Goal: Information Seeking & Learning: Learn about a topic

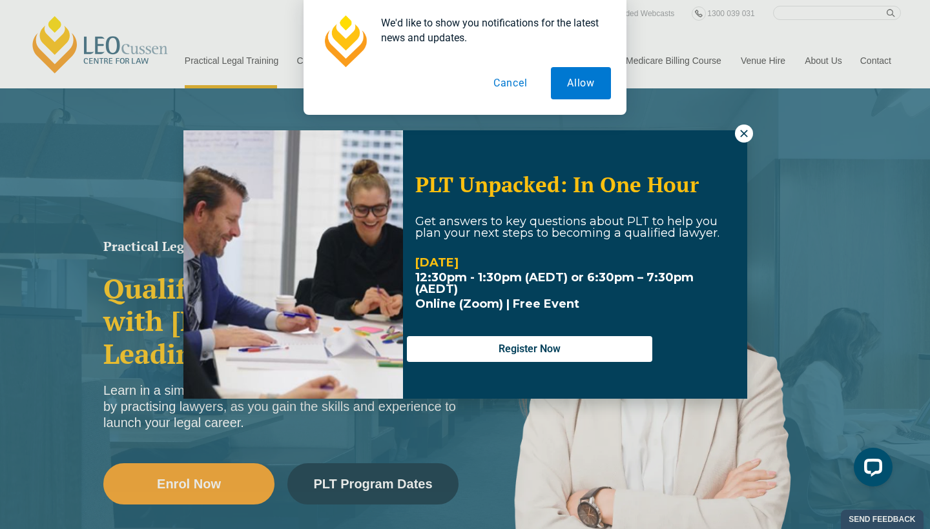
click at [236, 61] on div "We'd like to show you notifications for the latest news and updates. Allow Canc…" at bounding box center [465, 57] width 930 height 115
click at [522, 83] on button "Cancel" at bounding box center [510, 83] width 66 height 32
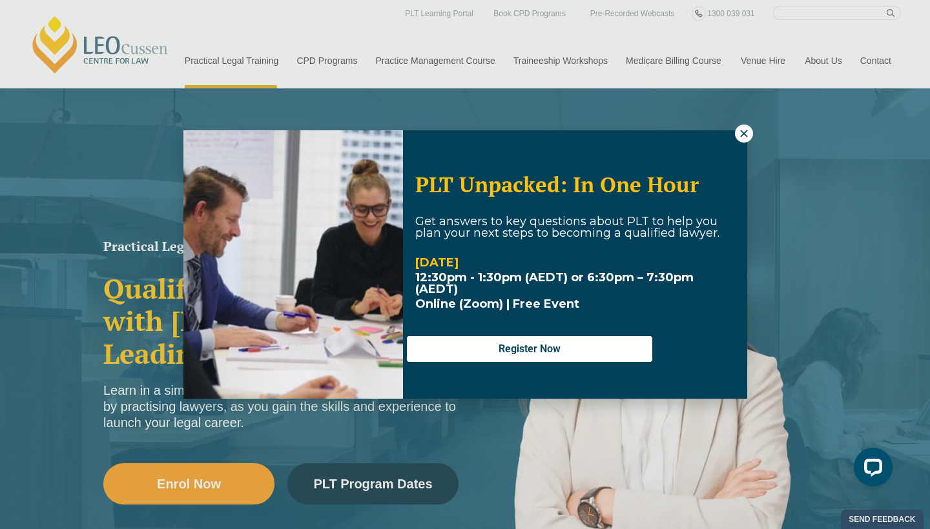
click at [740, 135] on icon at bounding box center [744, 134] width 12 height 12
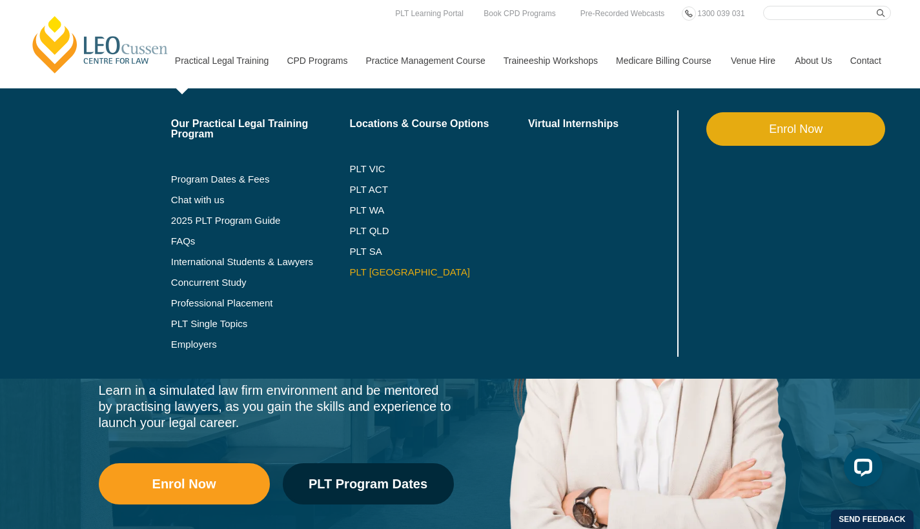
click at [351, 270] on link "PLT [GEOGRAPHIC_DATA]" at bounding box center [438, 272] width 179 height 10
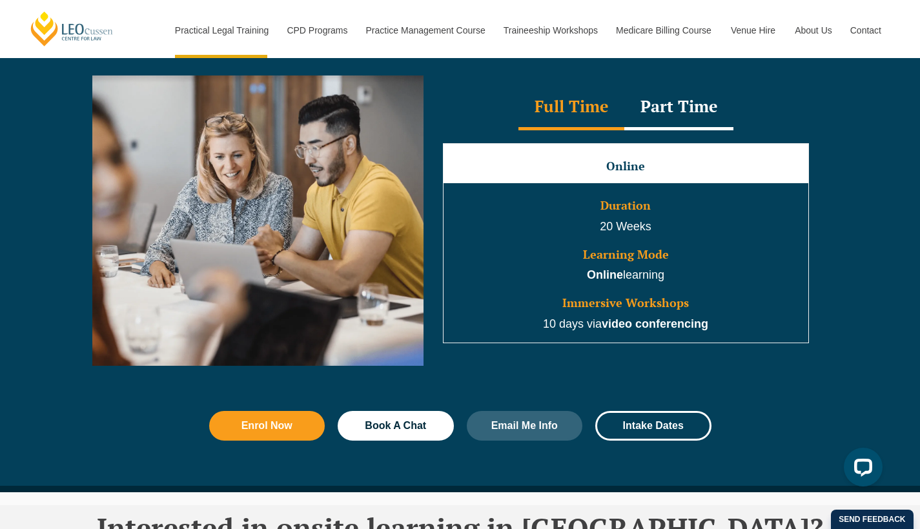
scroll to position [1223, 0]
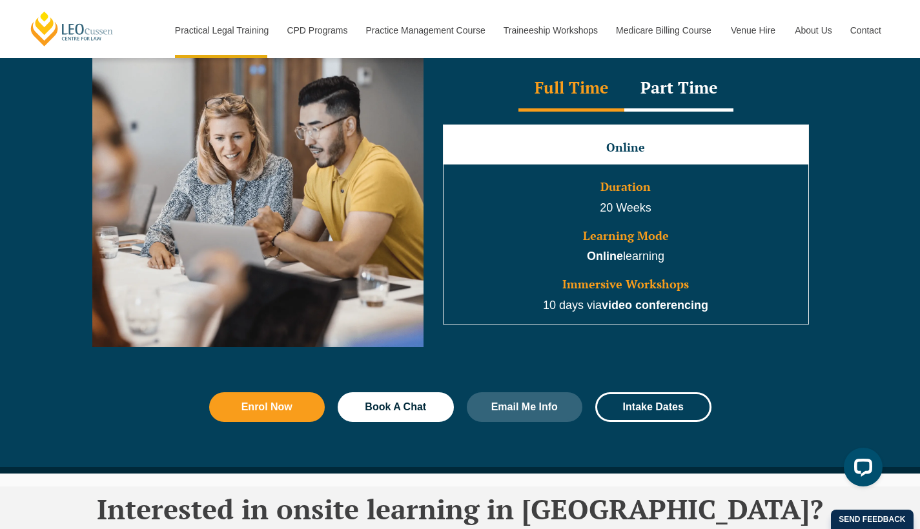
click at [665, 104] on div "Part Time" at bounding box center [678, 88] width 109 height 45
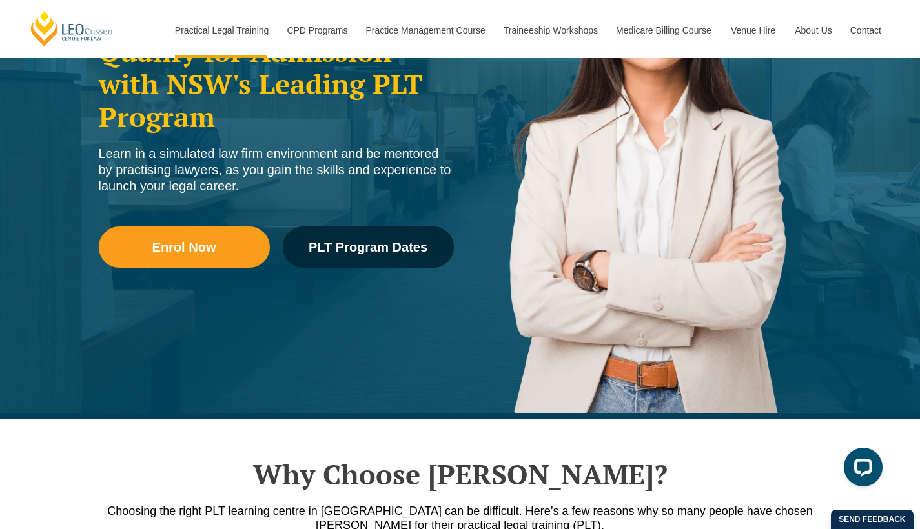
scroll to position [84, 0]
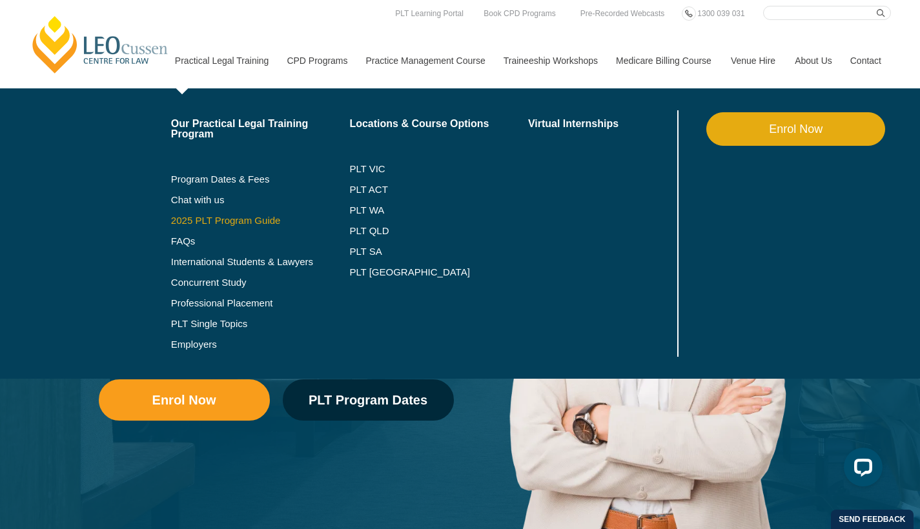
click at [189, 216] on link "2025 PLT Program Guide" at bounding box center [244, 221] width 147 height 10
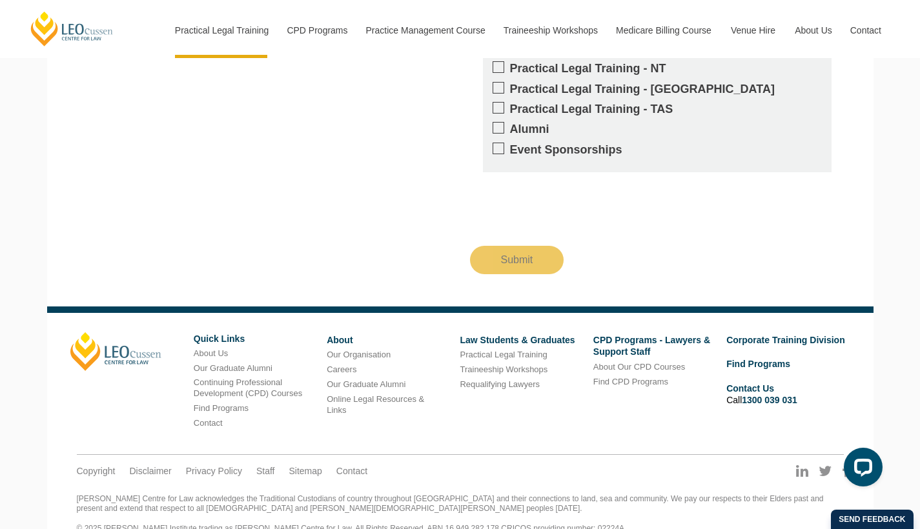
scroll to position [1366, 0]
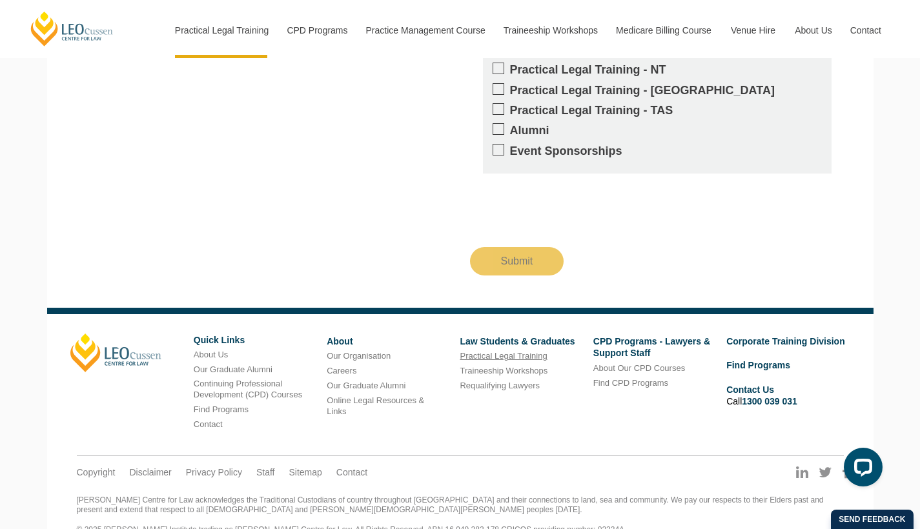
click at [489, 351] on link "Practical Legal Training" at bounding box center [503, 356] width 87 height 10
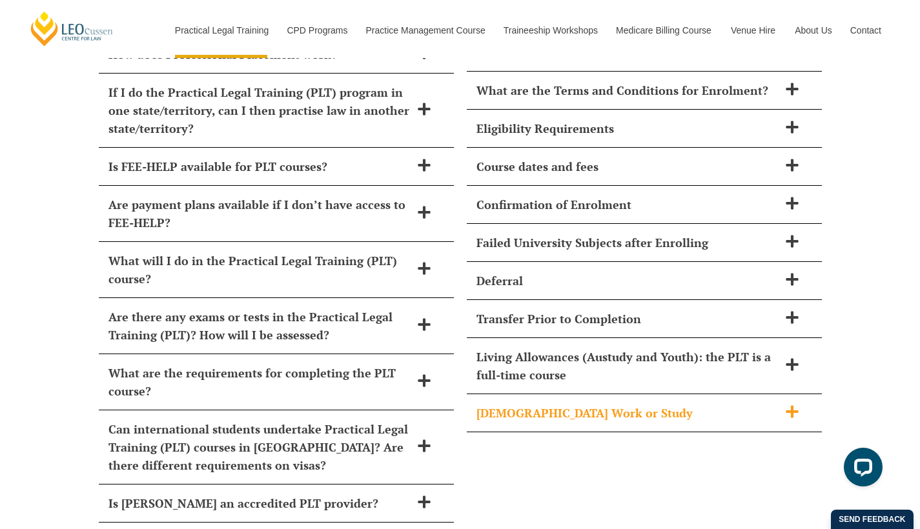
scroll to position [5863, 0]
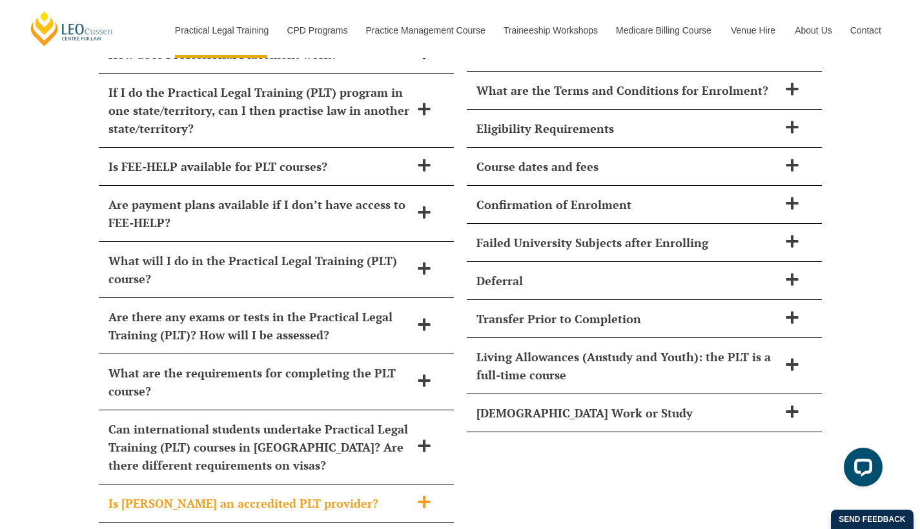
click at [343, 485] on div "Is Leo Cussen an accredited PLT provider?" at bounding box center [276, 504] width 355 height 38
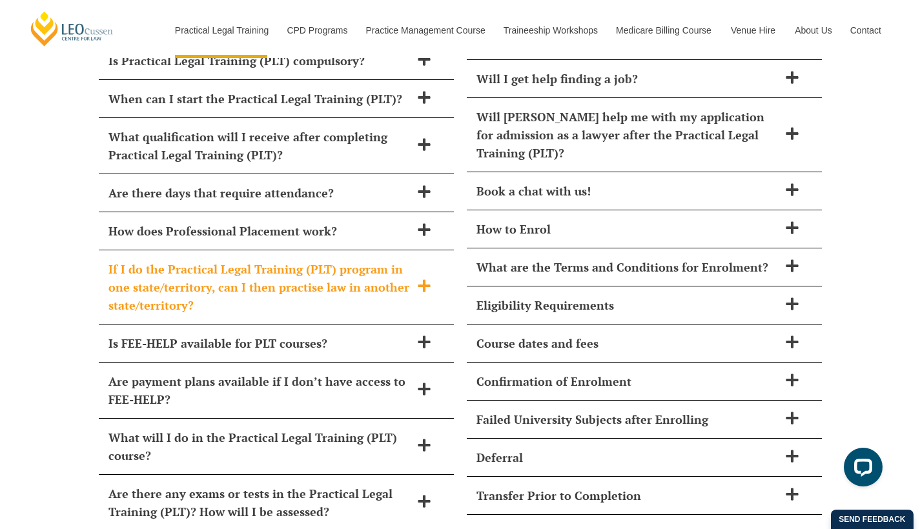
scroll to position [5660, 0]
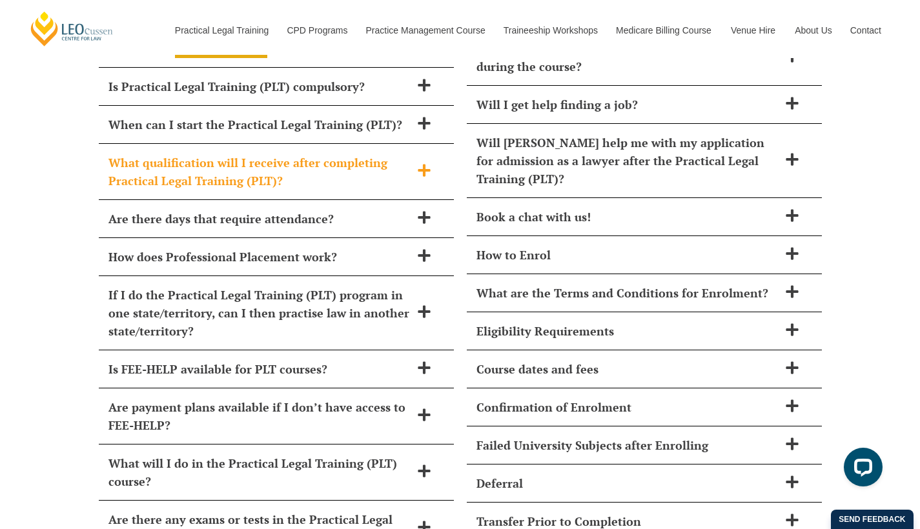
click at [361, 154] on h2 "What qualification will I receive after completing Practical Legal Training (PL…" at bounding box center [259, 172] width 302 height 36
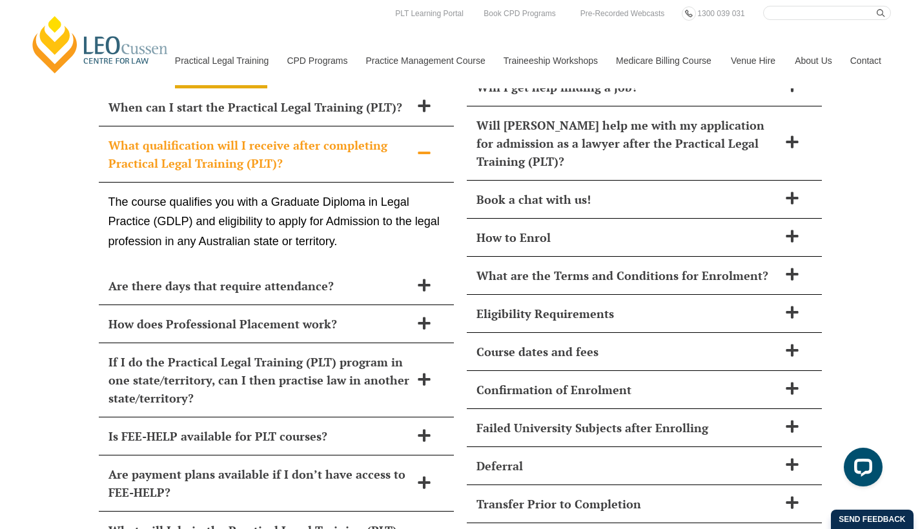
scroll to position [5678, 0]
